Goal: Share content: Share content

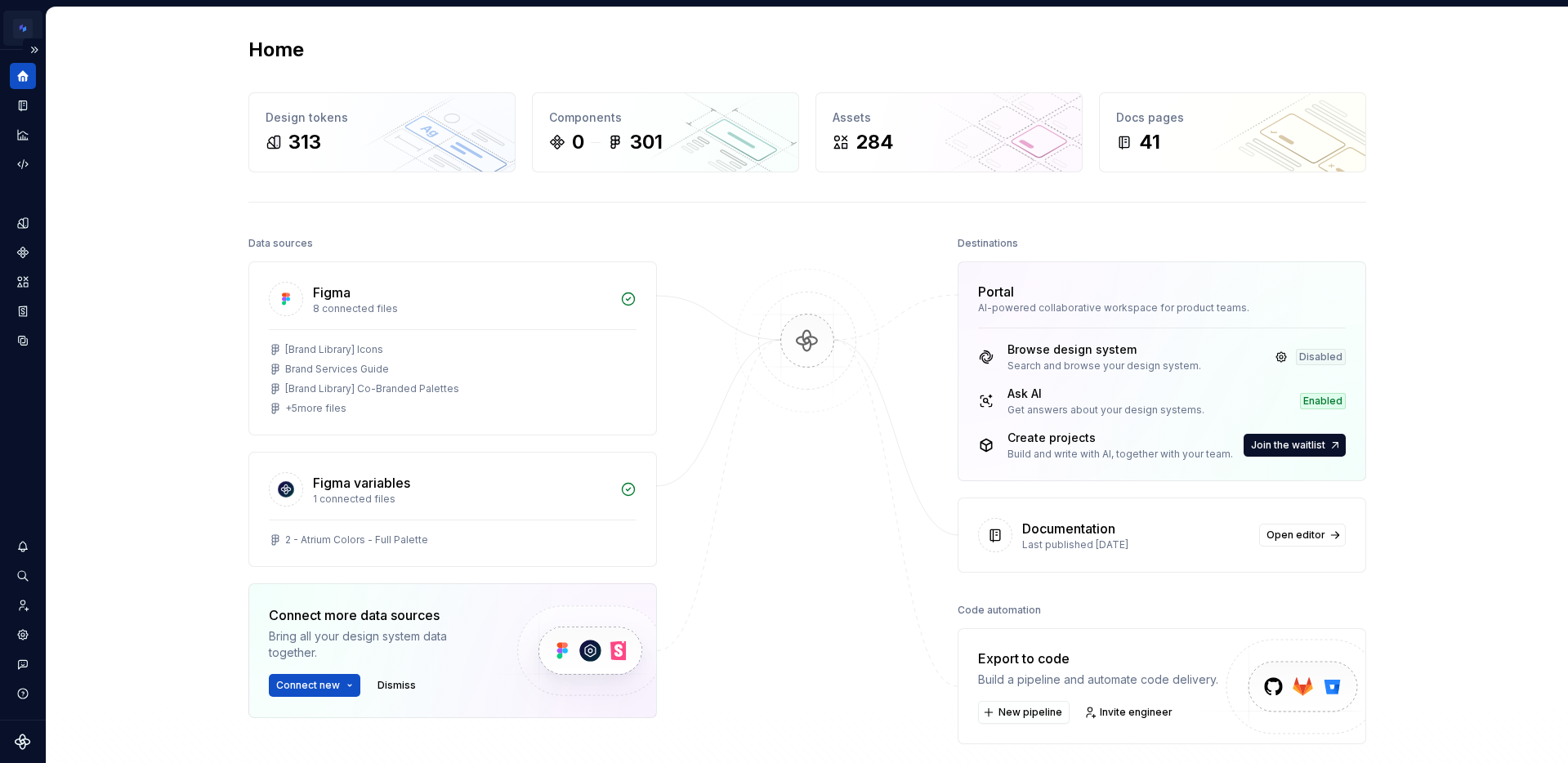
click at [21, 28] on html "Brand Design System MA Design system data Home Design tokens 313 Components 0 3…" at bounding box center [784, 381] width 1568 height 763
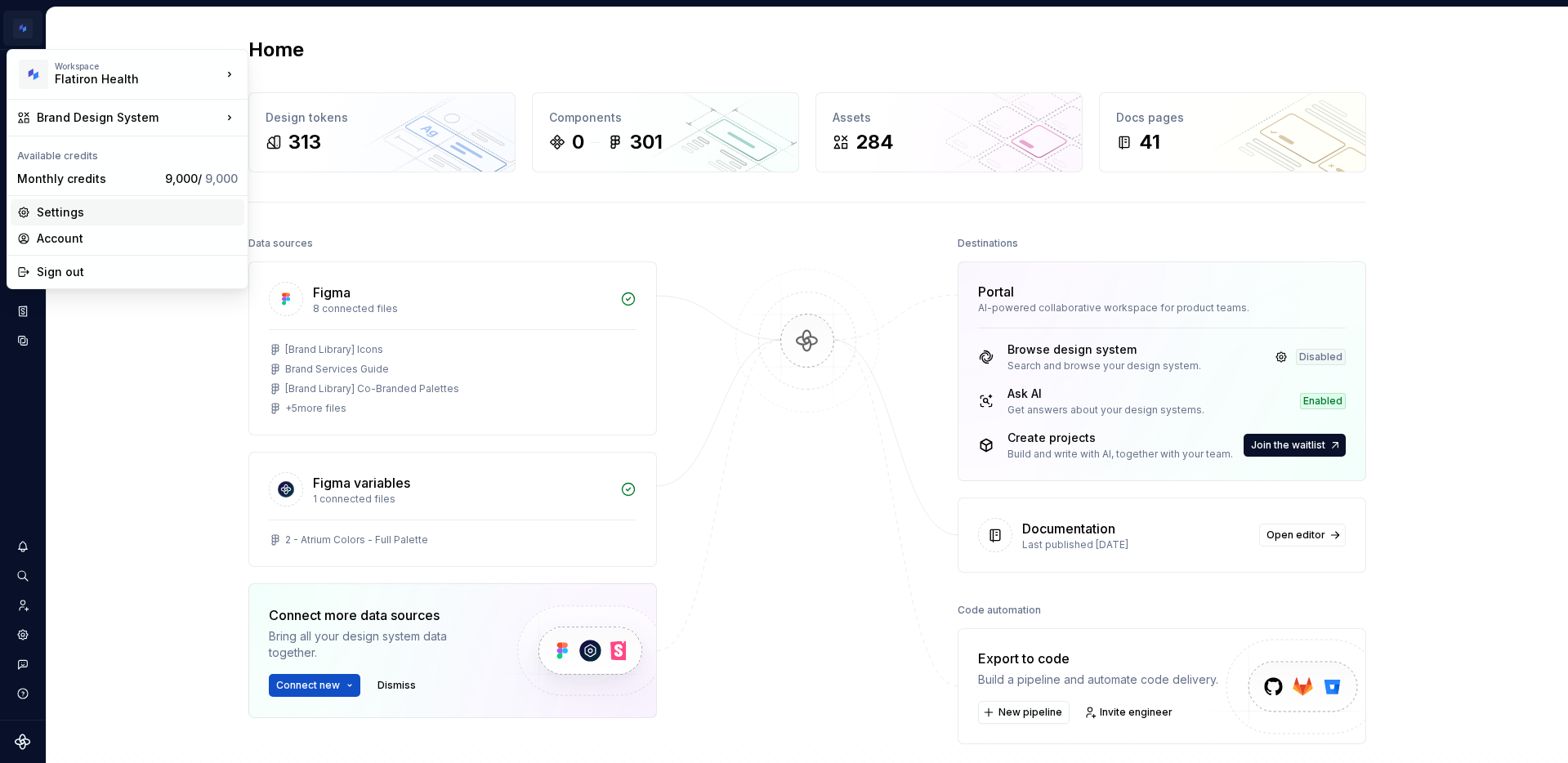
click at [63, 215] on div "Settings" at bounding box center [136, 212] width 201 height 16
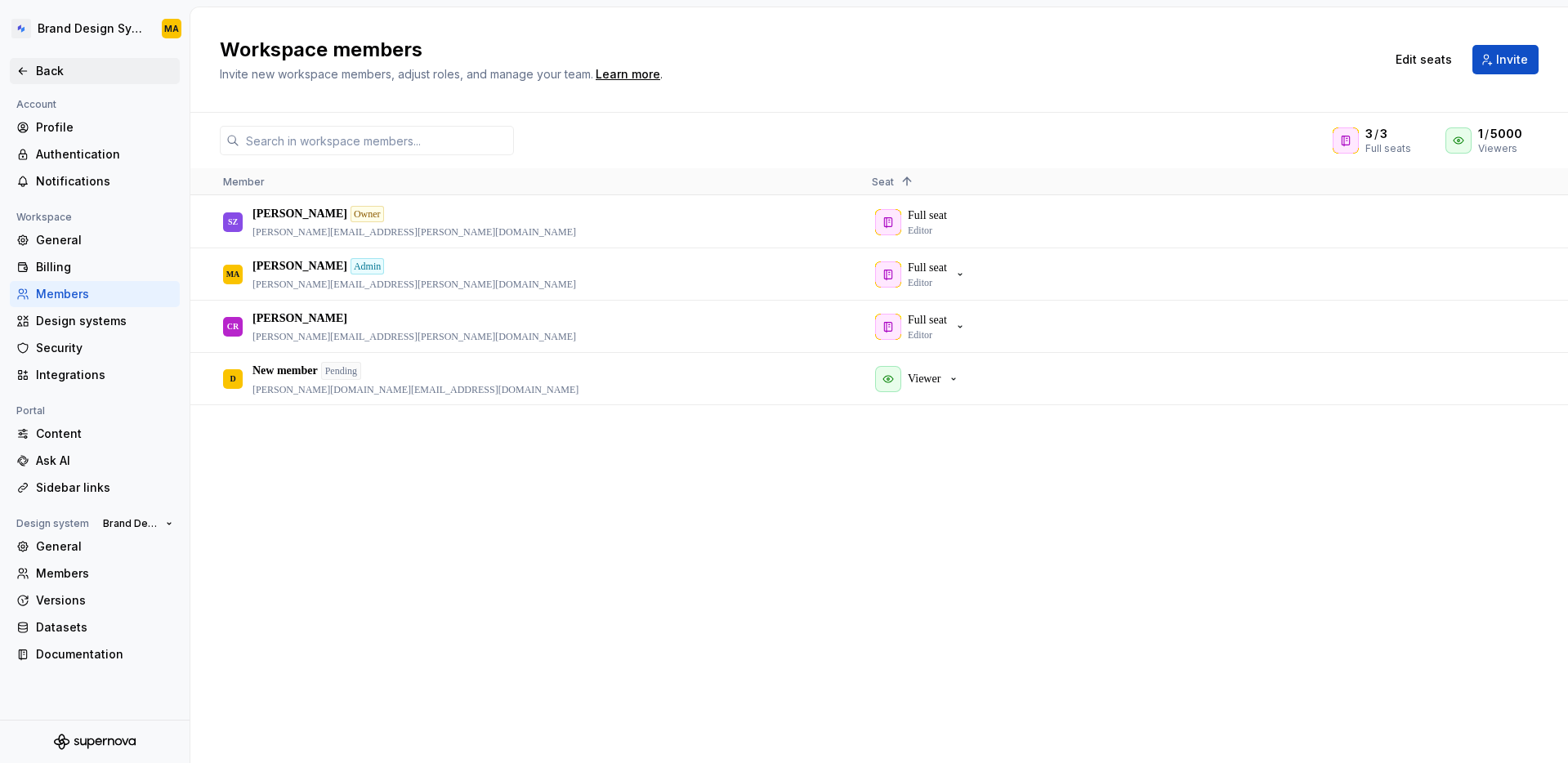
click at [52, 76] on div "Back" at bounding box center [104, 71] width 137 height 16
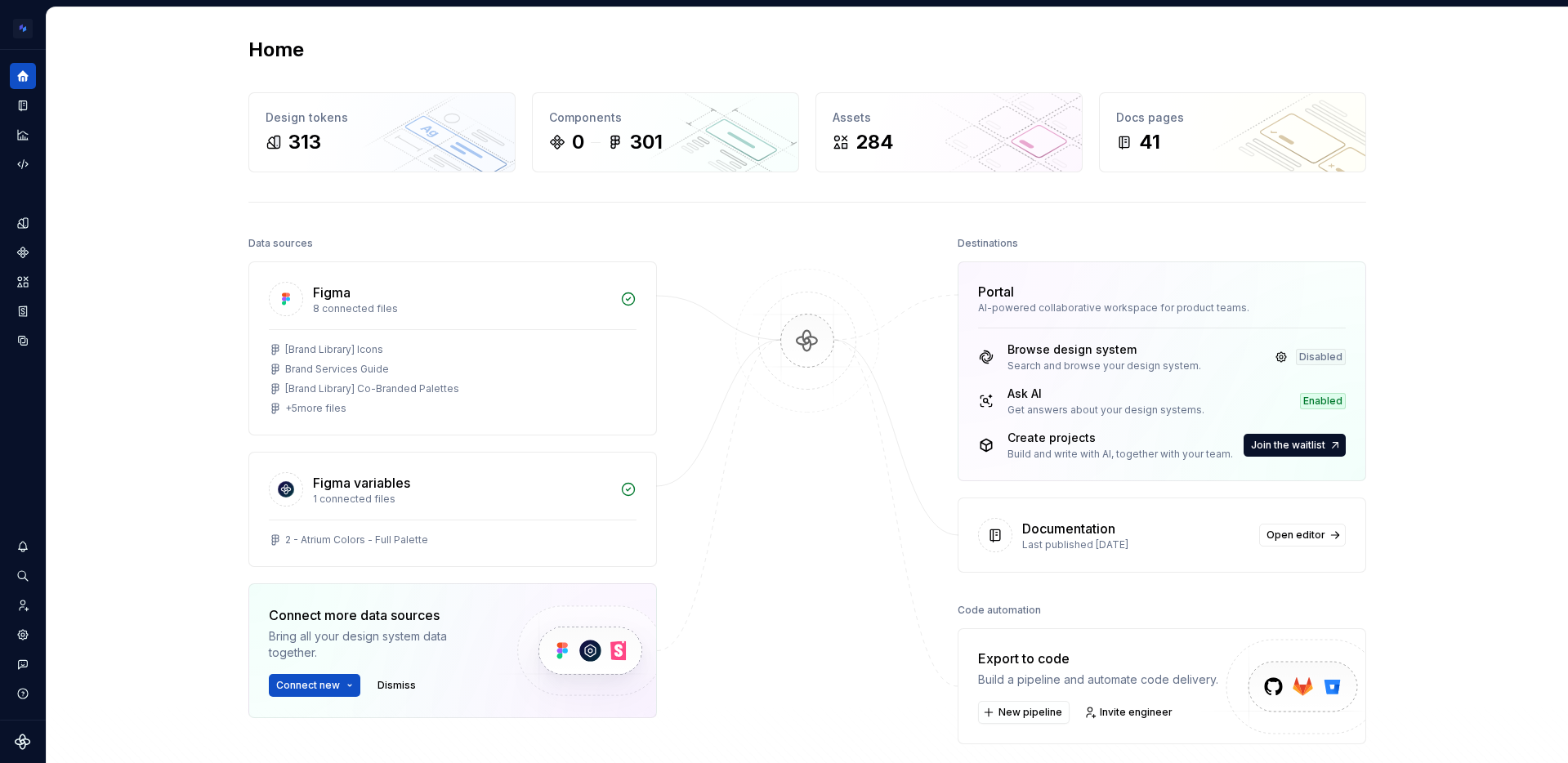
click at [151, 217] on div "Home Design tokens 313 Components 0 301 Assets 284 Docs pages 41 Data sources F…" at bounding box center [808, 451] width 1522 height 888
click at [15, 115] on div "Documentation" at bounding box center [22, 105] width 26 height 26
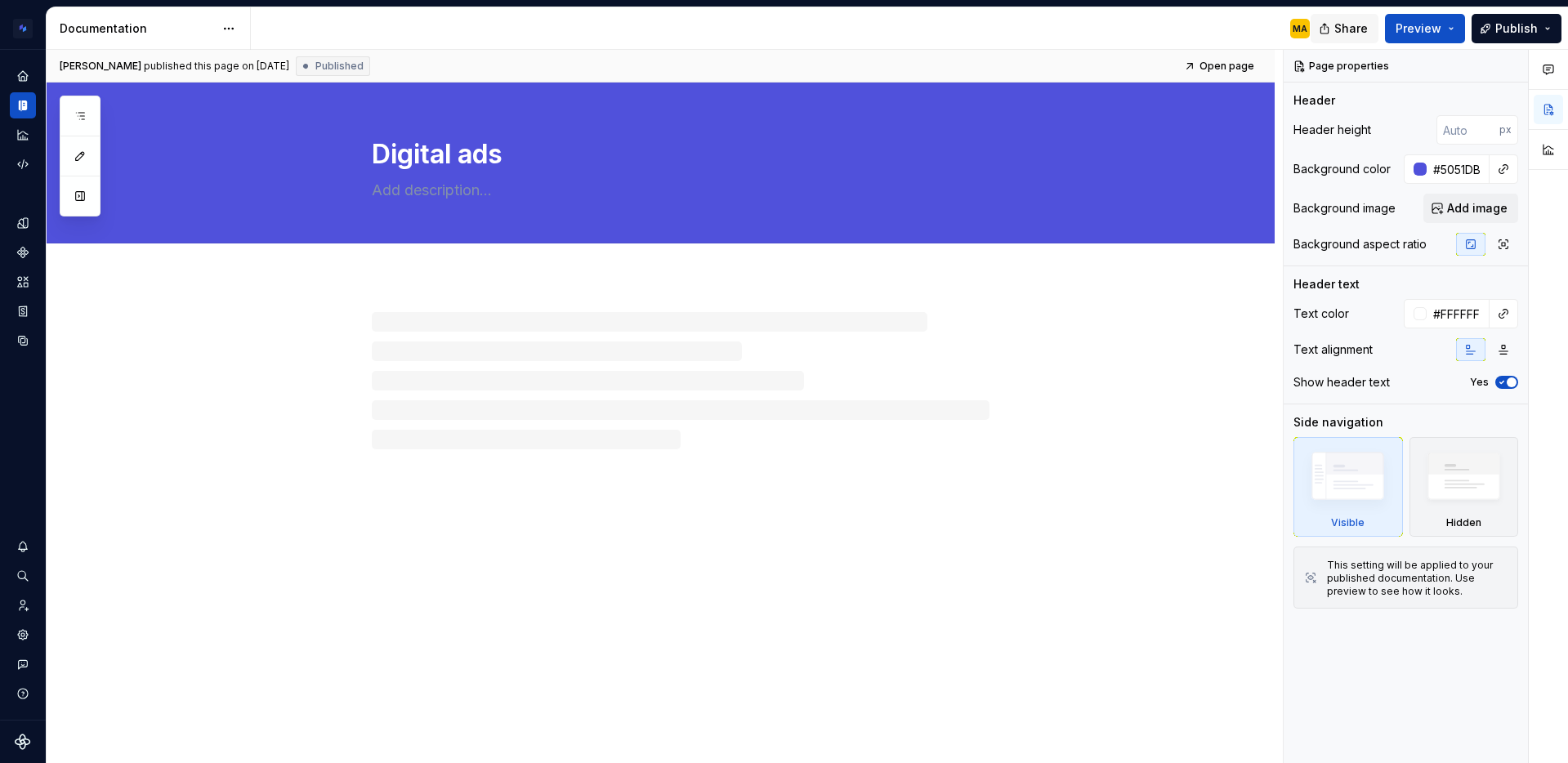
click at [1352, 36] on span "Share" at bounding box center [1351, 28] width 34 height 16
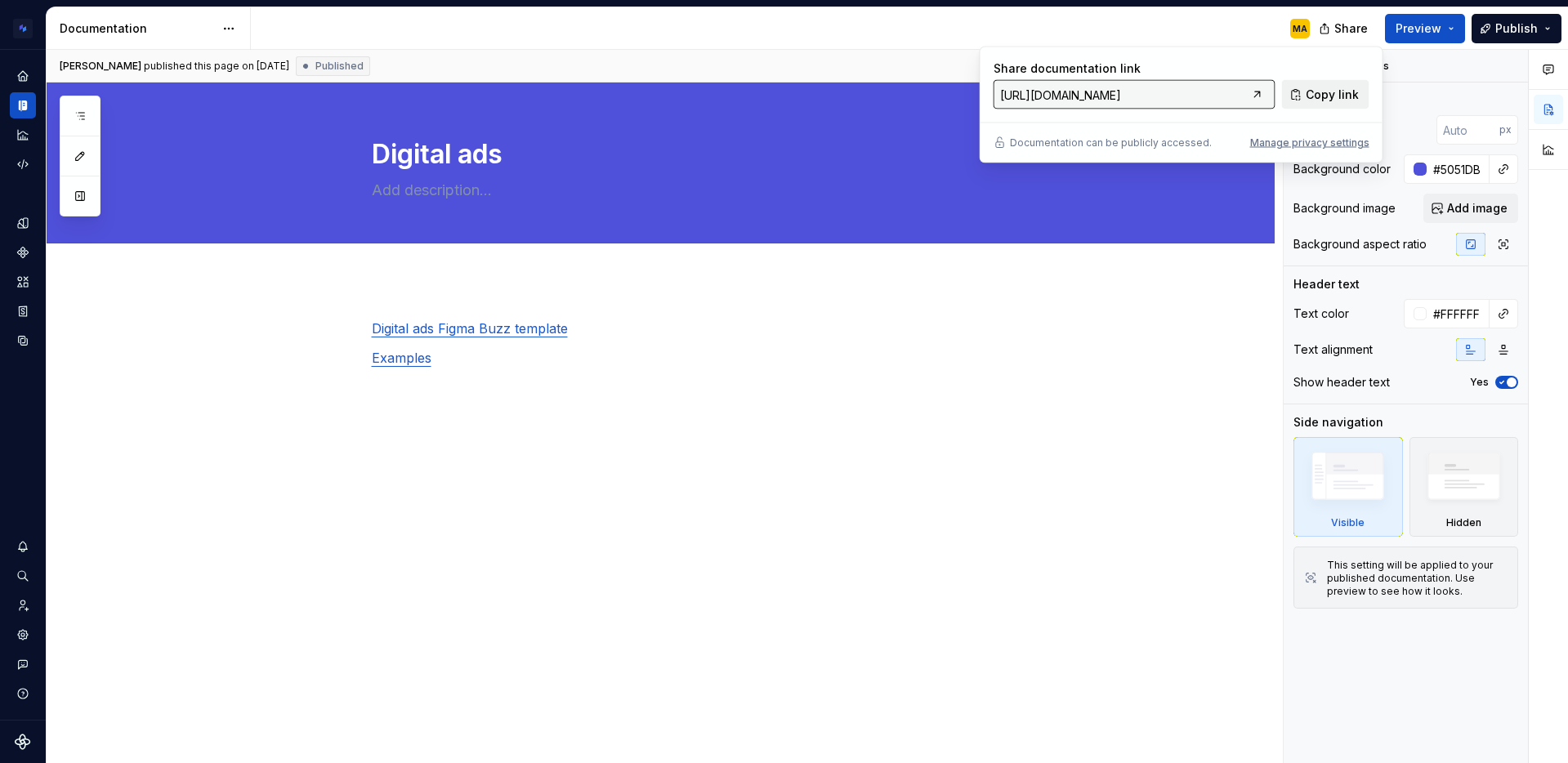
click at [1339, 90] on span "Copy link" at bounding box center [1332, 94] width 53 height 16
type textarea "*"
click at [1273, 140] on div "Manage privacy settings" at bounding box center [1310, 143] width 119 height 13
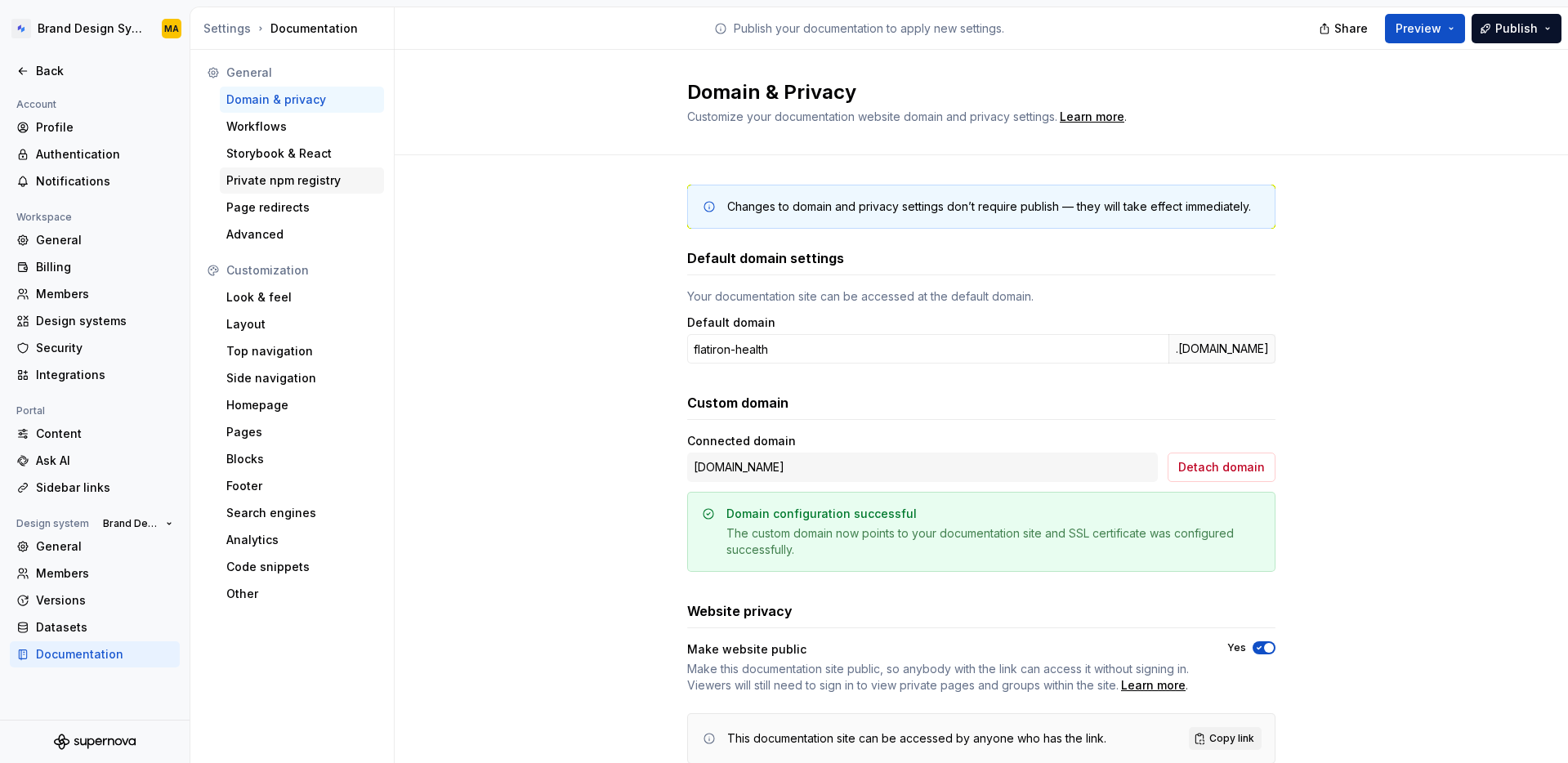
click at [288, 173] on div "Private npm registry" at bounding box center [302, 180] width 151 height 16
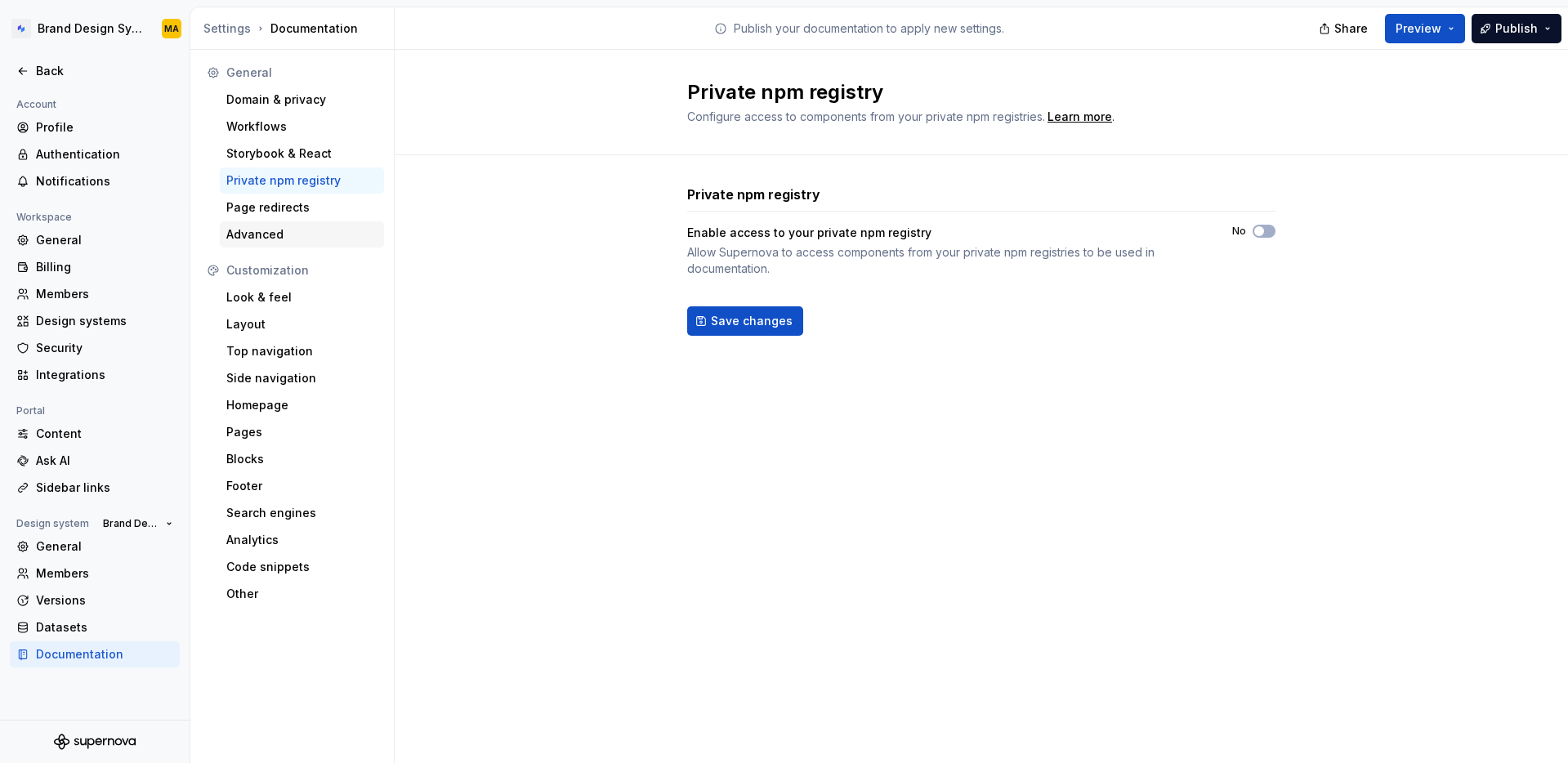
click at [265, 227] on div "Advanced" at bounding box center [302, 234] width 151 height 16
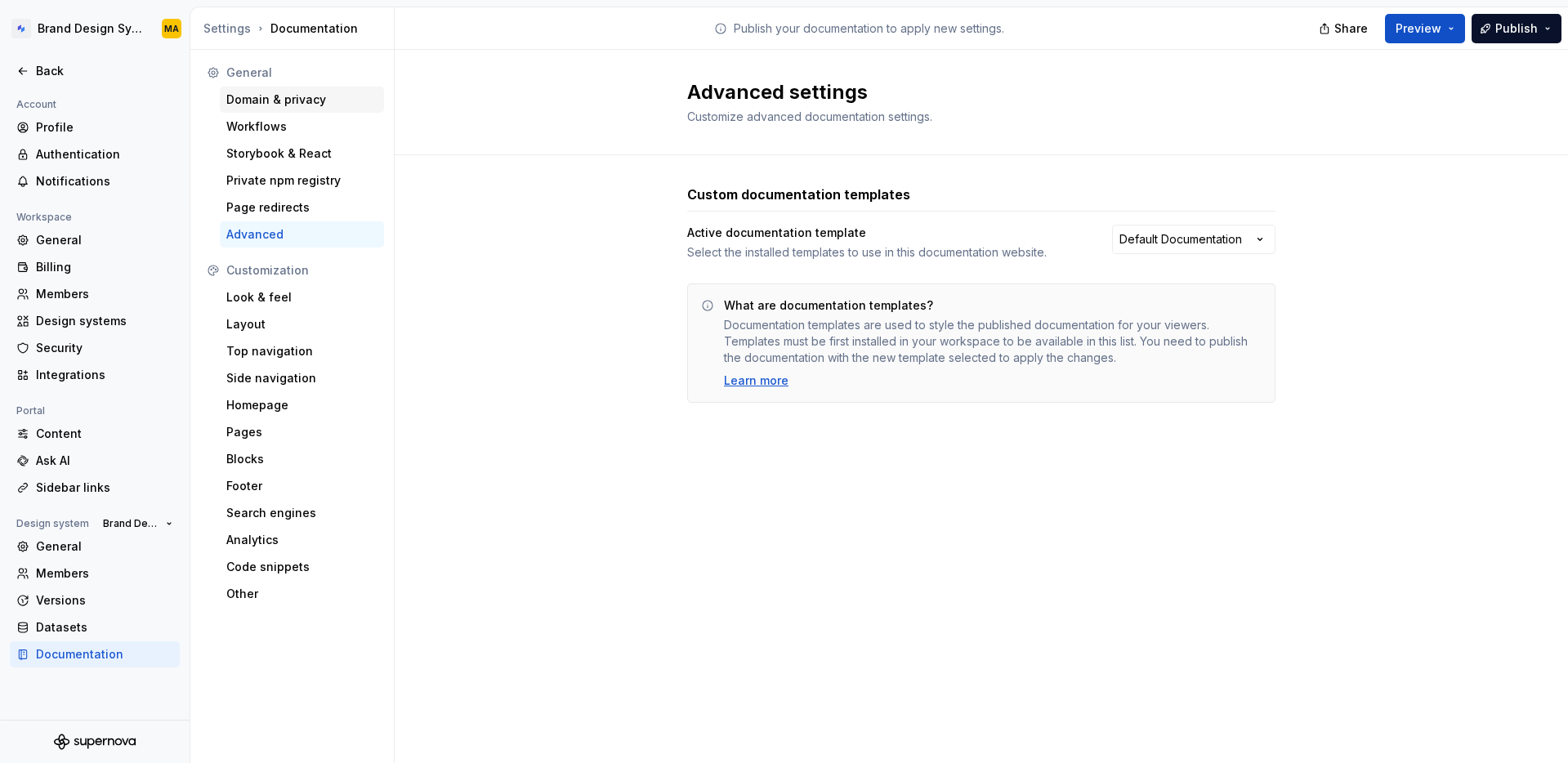
click at [291, 91] on div "Domain & privacy" at bounding box center [302, 99] width 151 height 16
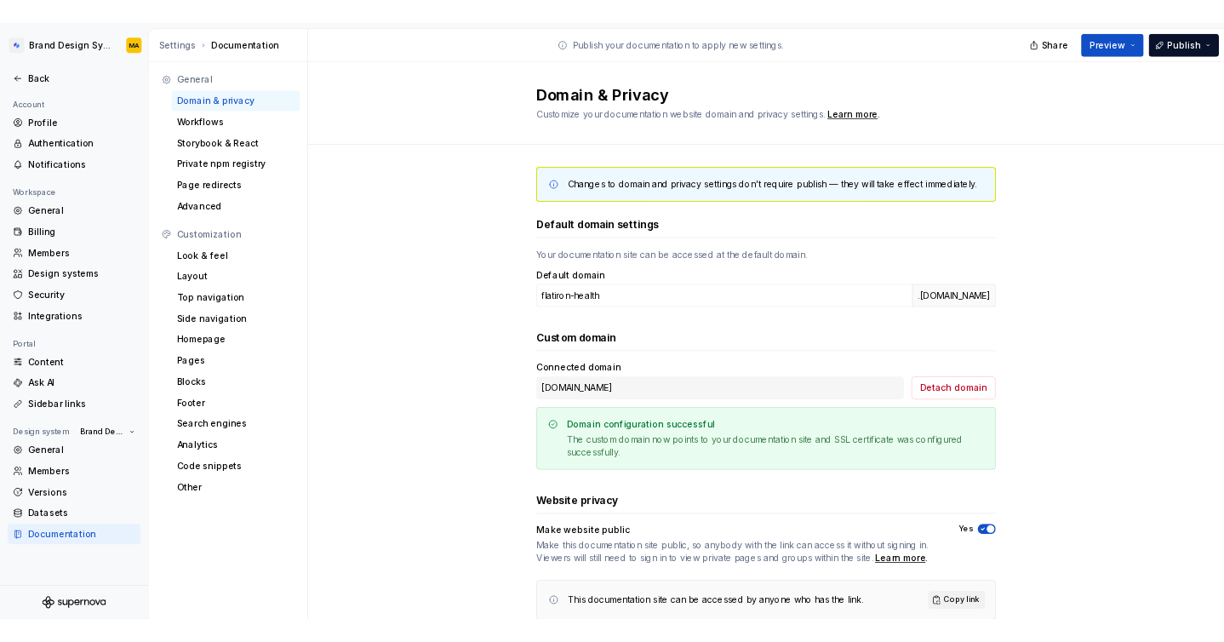
scroll to position [58, 0]
